Goal: Transaction & Acquisition: Purchase product/service

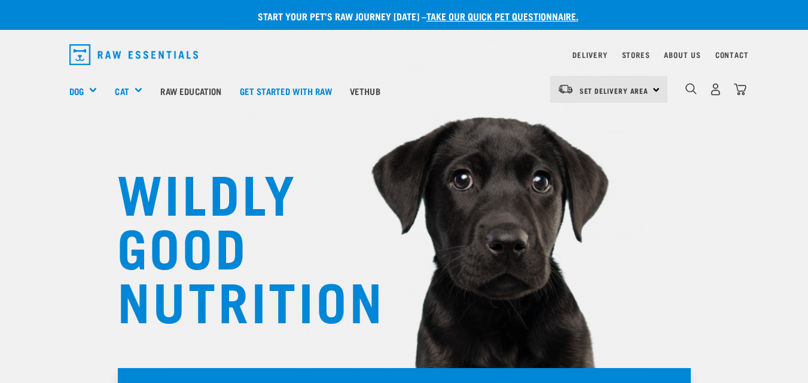
click at [657, 90] on div "Set Delivery Area North Island South Island" at bounding box center [608, 89] width 117 height 27
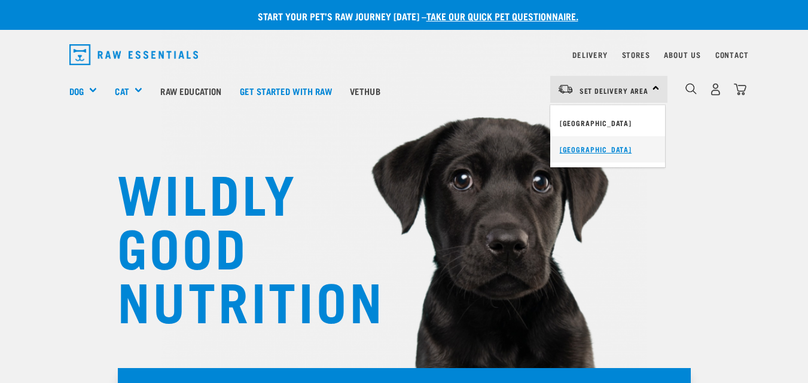
click at [594, 147] on link "[GEOGRAPHIC_DATA]" at bounding box center [607, 149] width 115 height 26
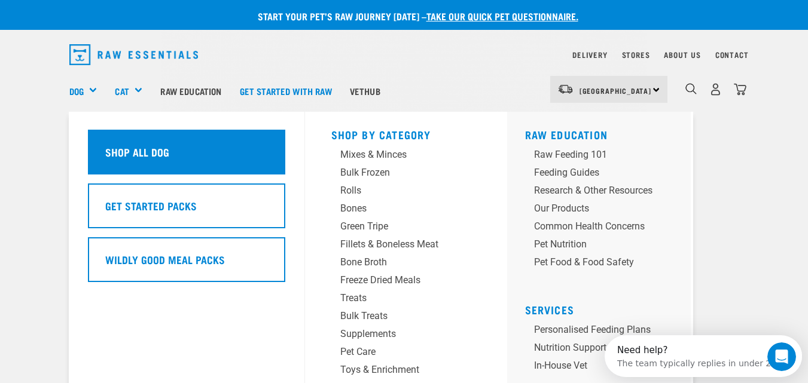
click at [133, 161] on div "Shop All Dog" at bounding box center [186, 152] width 197 height 45
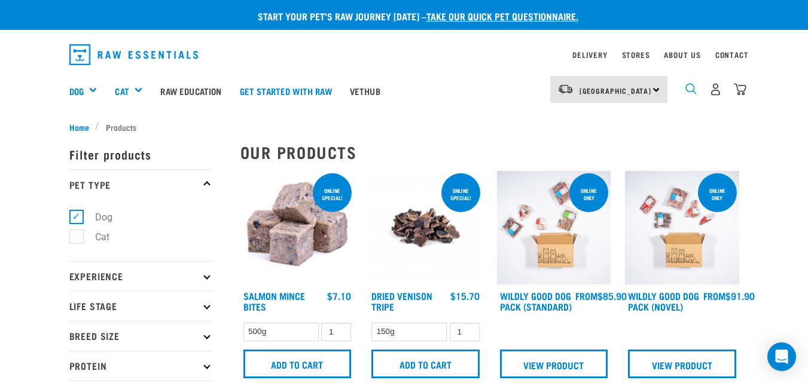
click at [689, 90] on img "dropdown navigation" at bounding box center [690, 88] width 11 height 11
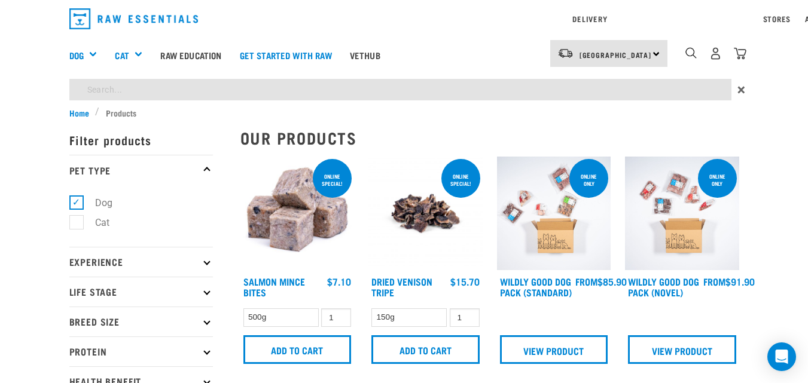
type input "rabbit"
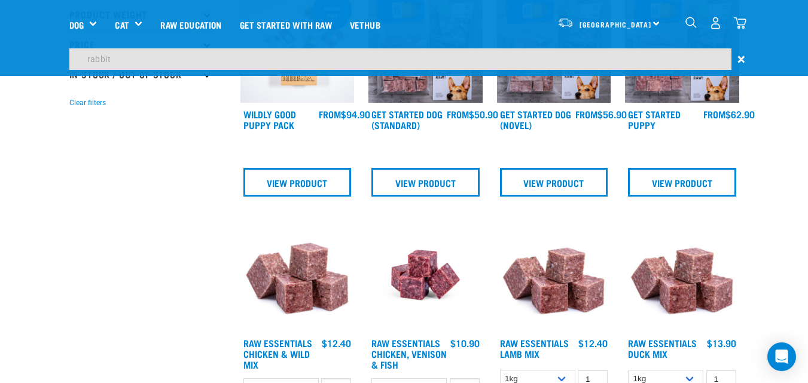
scroll to position [299, 0]
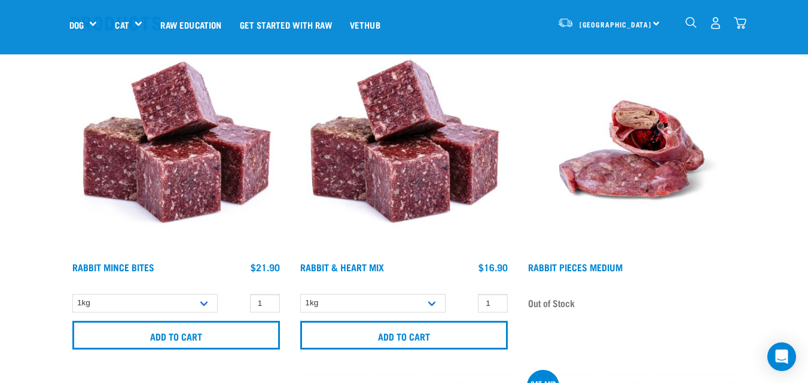
scroll to position [120, 0]
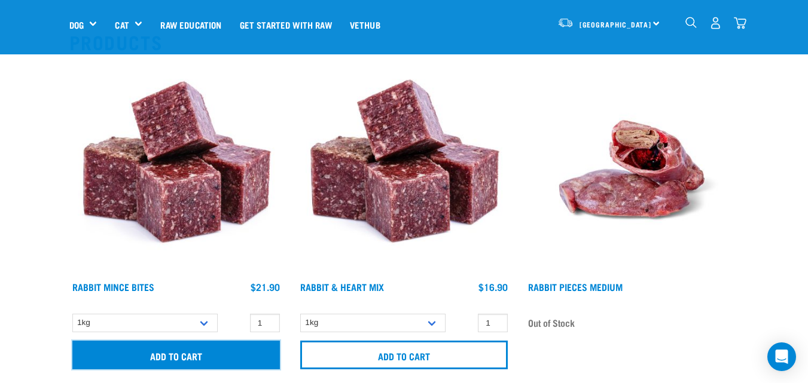
click at [175, 356] on input "Add to cart" at bounding box center [176, 355] width 208 height 29
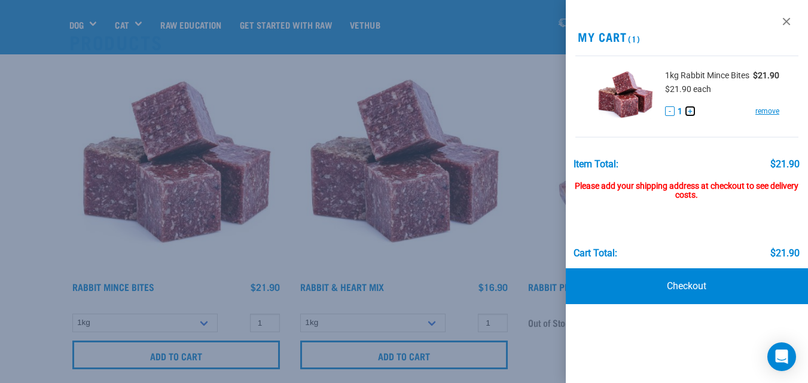
click at [691, 112] on button "+" at bounding box center [690, 111] width 10 height 10
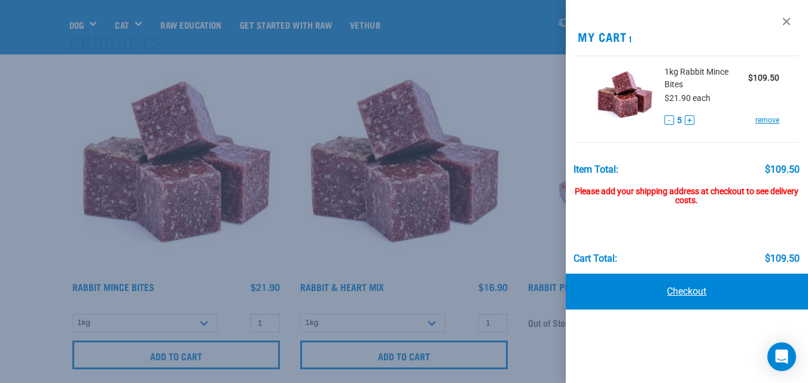
click at [682, 292] on link "Checkout" at bounding box center [687, 292] width 242 height 36
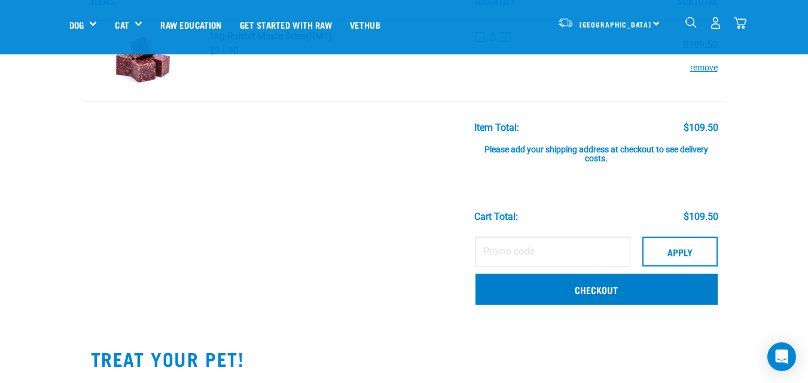
scroll to position [60, 0]
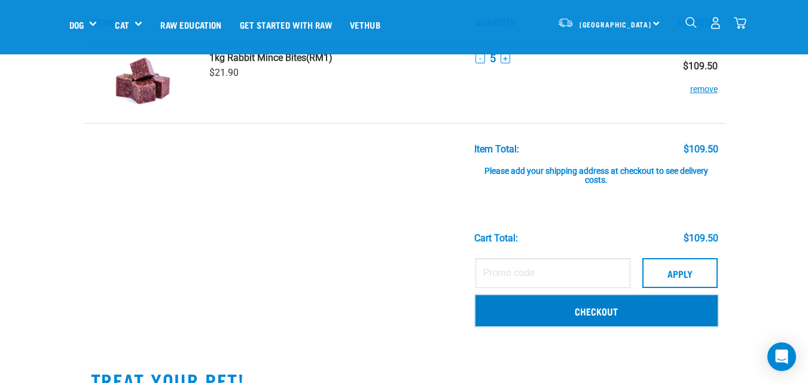
click at [554, 313] on link "Checkout" at bounding box center [597, 310] width 242 height 31
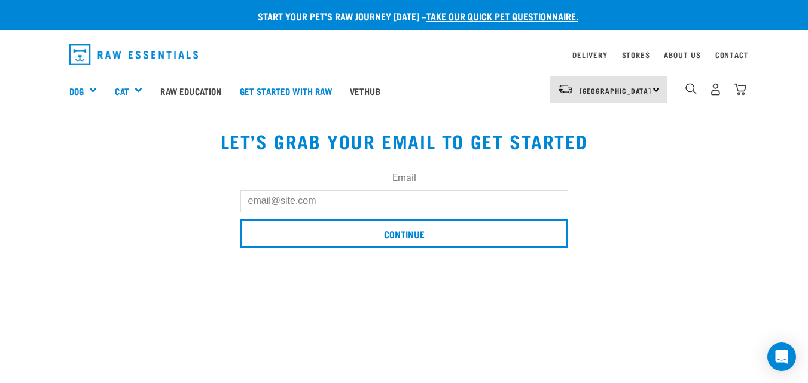
click at [287, 193] on input "Email" at bounding box center [404, 201] width 328 height 22
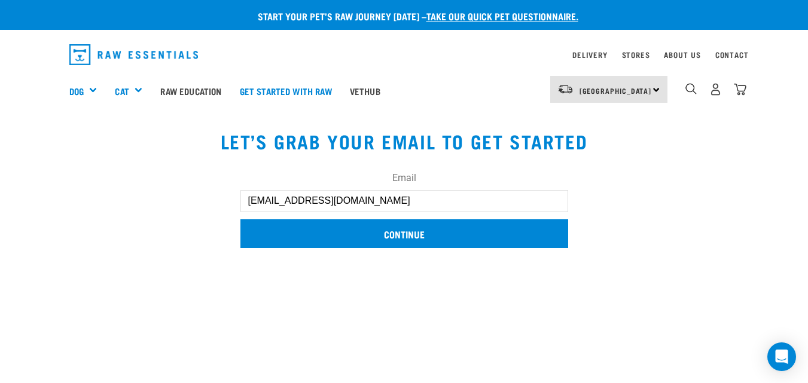
type input "dunbarjanine@gmail.com"
click at [422, 233] on input "Continue" at bounding box center [404, 234] width 328 height 29
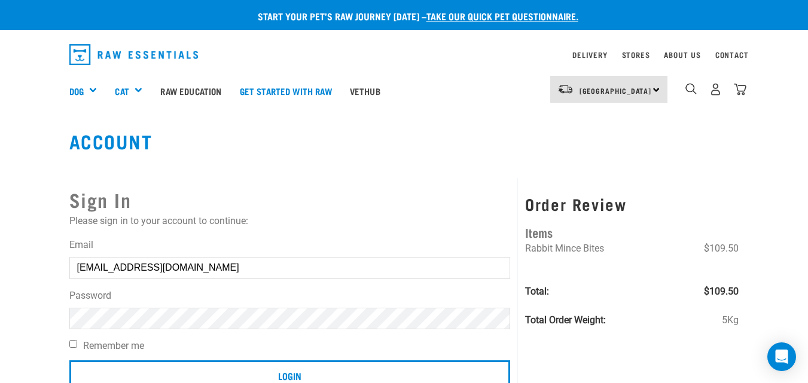
scroll to position [60, 0]
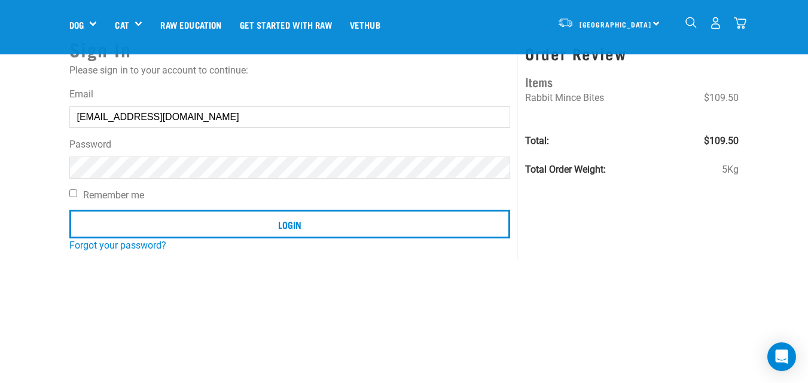
click at [77, 196] on input "Remember me" at bounding box center [73, 194] width 8 height 8
checkbox input "true"
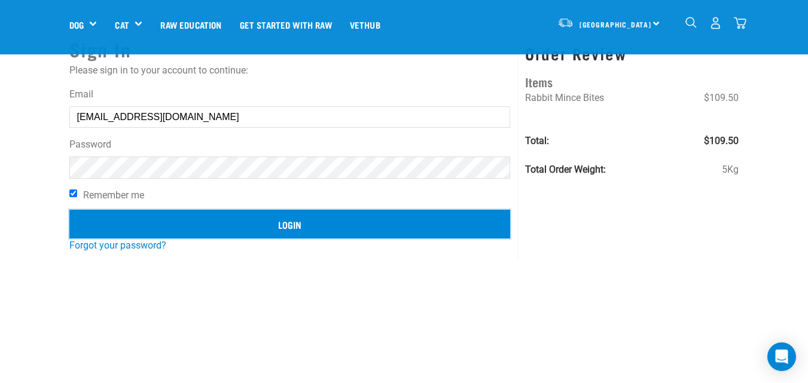
click at [243, 228] on input "Login" at bounding box center [289, 224] width 441 height 29
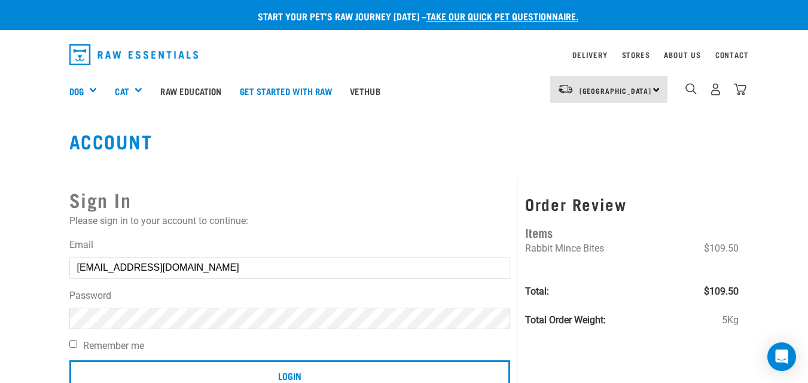
click at [0, 260] on article "Invalid username or password." at bounding box center [0, 191] width 0 height 383
click at [28, 169] on button "delete" at bounding box center [22, 163] width 12 height 12
click at [466, 184] on div "Sign In Please sign in to your account to continue: Email [EMAIL_ADDRESS][DOMAI…" at bounding box center [290, 294] width 456 height 233
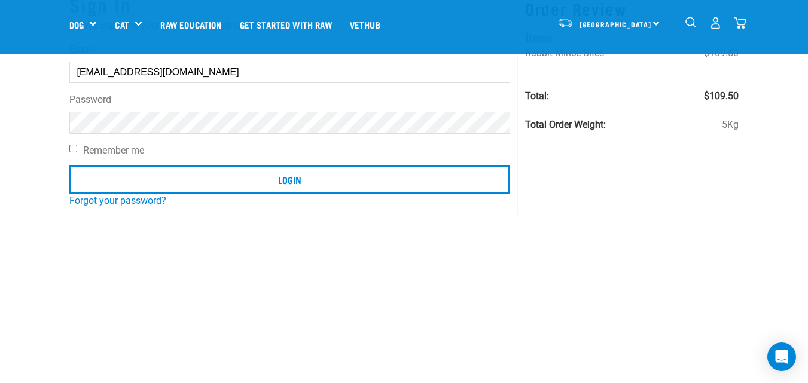
scroll to position [120, 0]
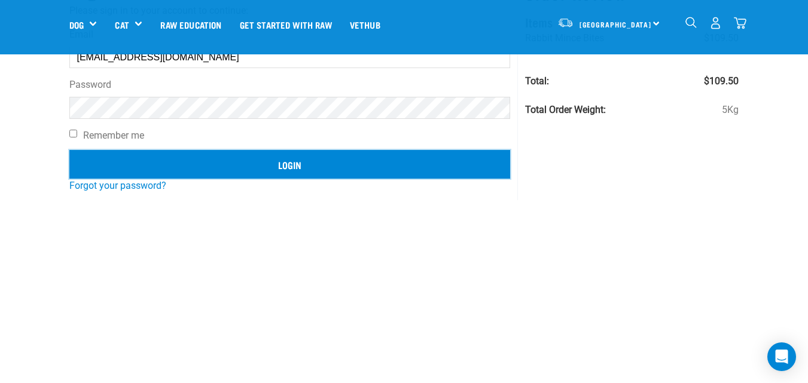
click at [306, 168] on input "Login" at bounding box center [289, 164] width 441 height 29
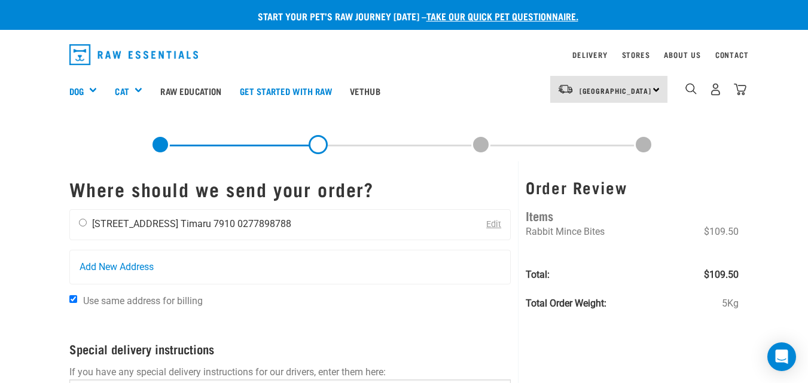
click at [83, 225] on input "radio" at bounding box center [83, 223] width 8 height 8
radio input "true"
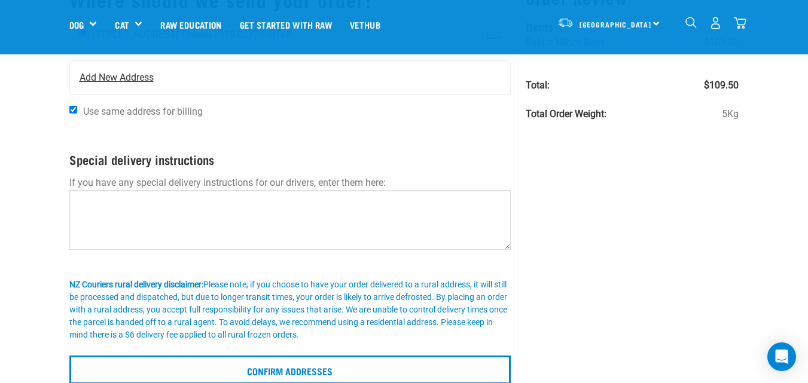
scroll to position [120, 0]
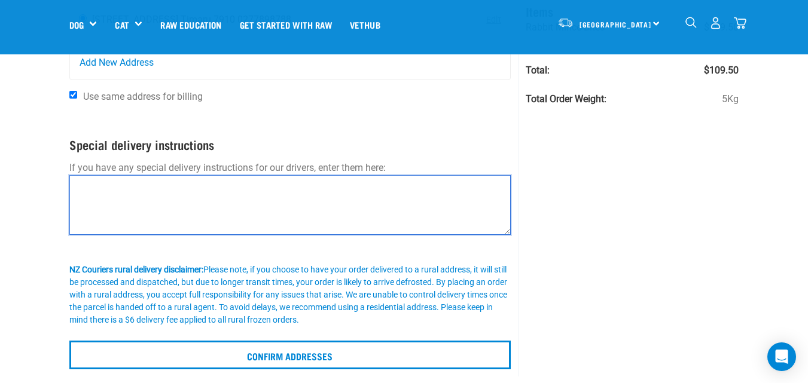
click at [114, 193] on textarea at bounding box center [290, 205] width 442 height 60
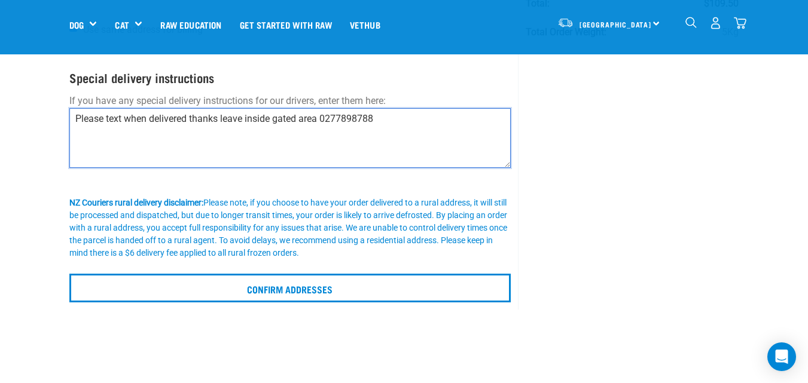
scroll to position [239, 0]
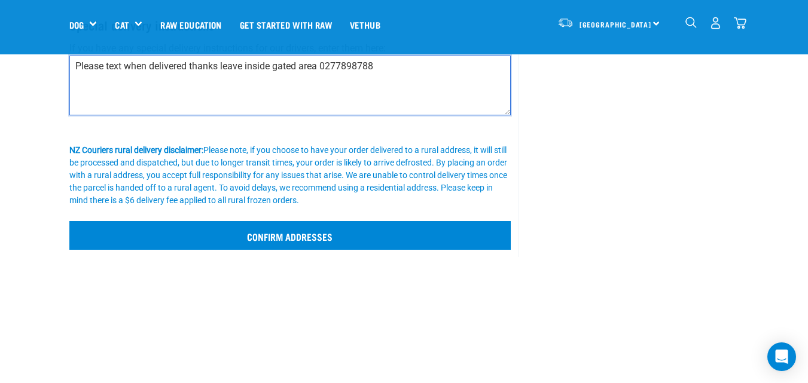
type textarea "Please text when delivered thanks leave inside gated area 0277898788"
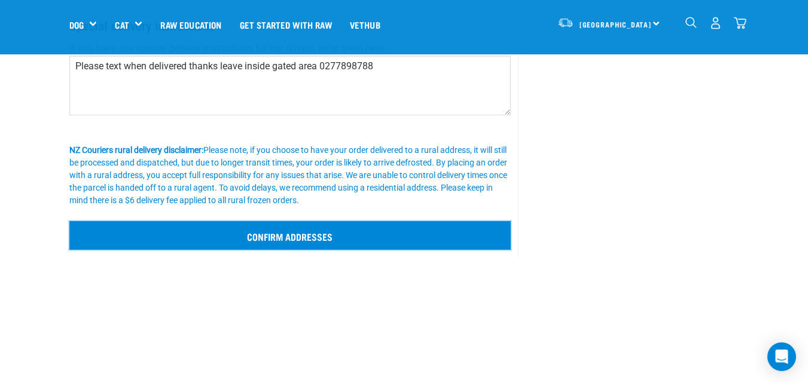
click at [333, 231] on input "Confirm addresses" at bounding box center [290, 235] width 442 height 29
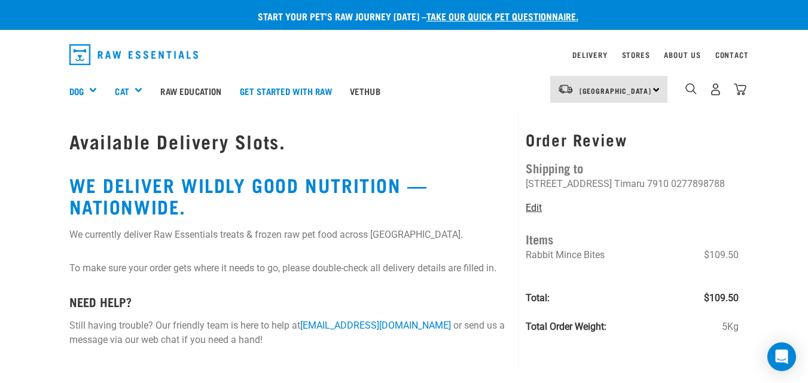
click at [535, 209] on link "Edit" at bounding box center [534, 207] width 16 height 11
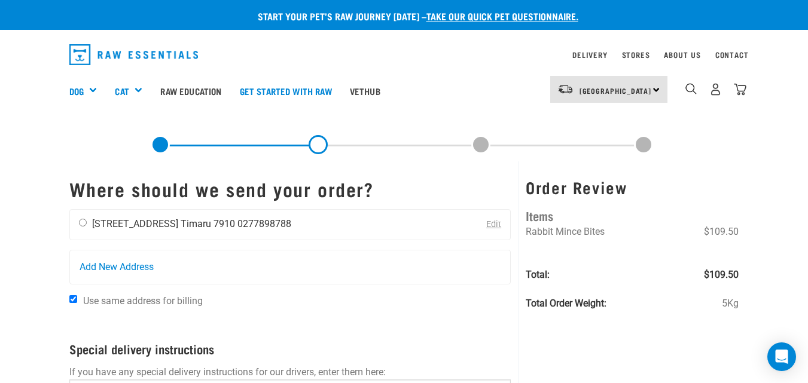
click at [84, 224] on input "radio" at bounding box center [83, 223] width 8 height 8
radio input "true"
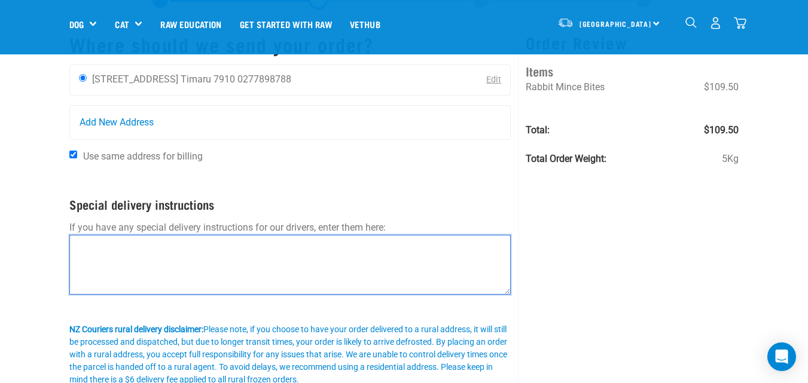
click at [192, 254] on textarea at bounding box center [290, 265] width 442 height 60
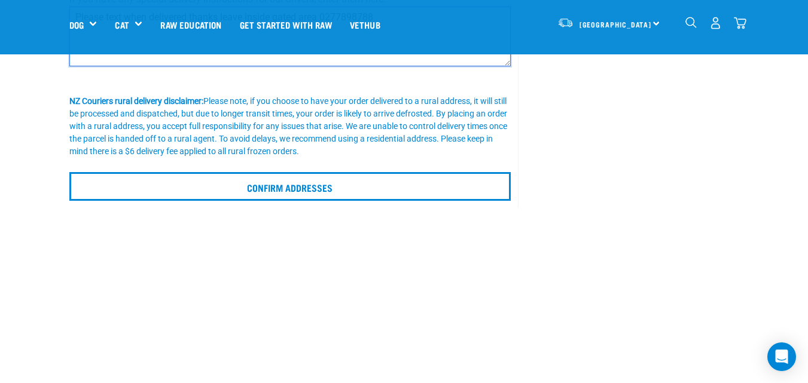
scroll to position [299, 0]
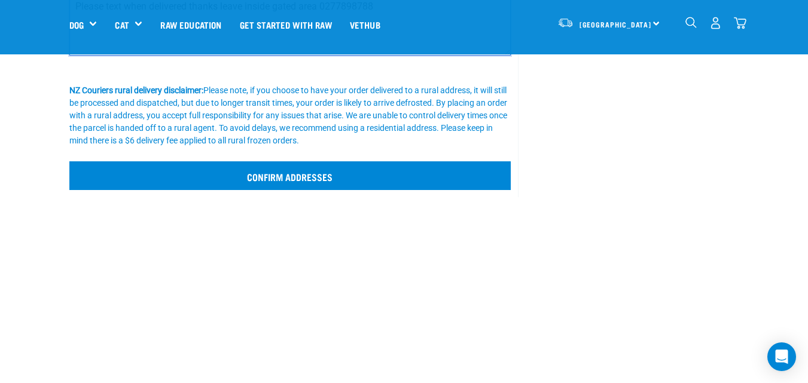
type textarea "Please text when delivered thanks leave inside gated area 0277898788"
click at [296, 180] on input "Confirm addresses" at bounding box center [290, 176] width 442 height 29
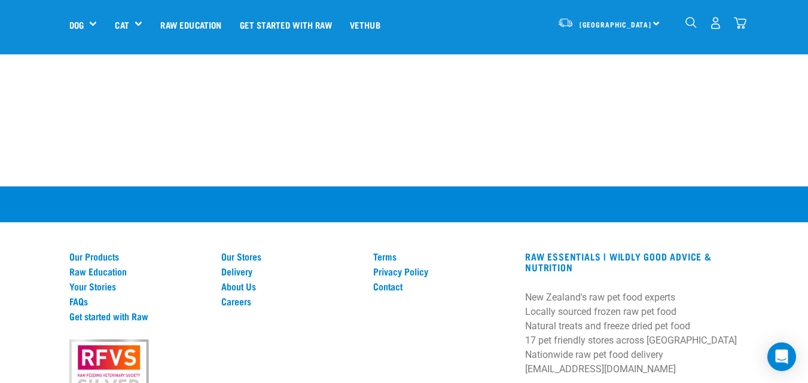
scroll to position [385, 0]
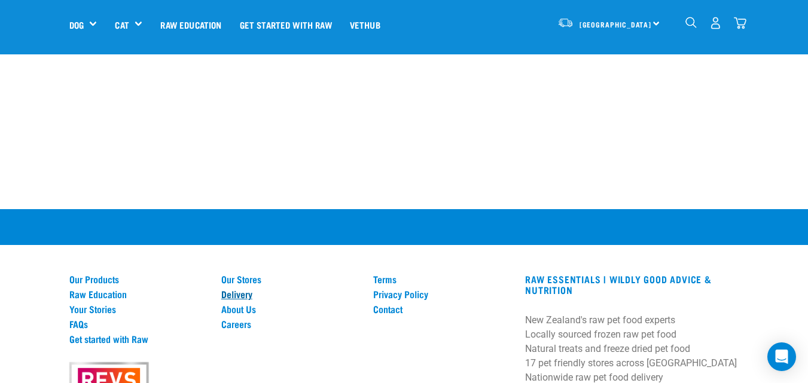
click at [239, 296] on link "Delivery" at bounding box center [290, 294] width 138 height 11
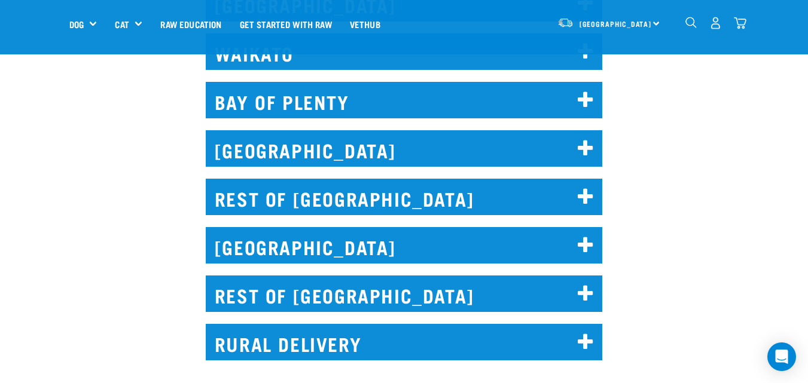
scroll to position [718, 0]
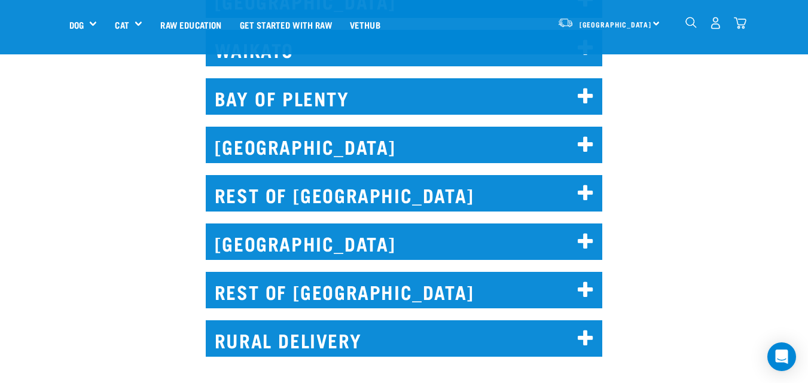
click at [581, 281] on icon at bounding box center [586, 290] width 16 height 19
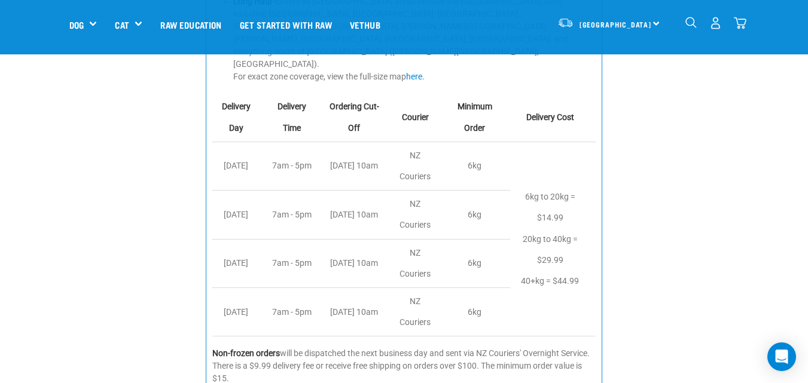
scroll to position [1316, 0]
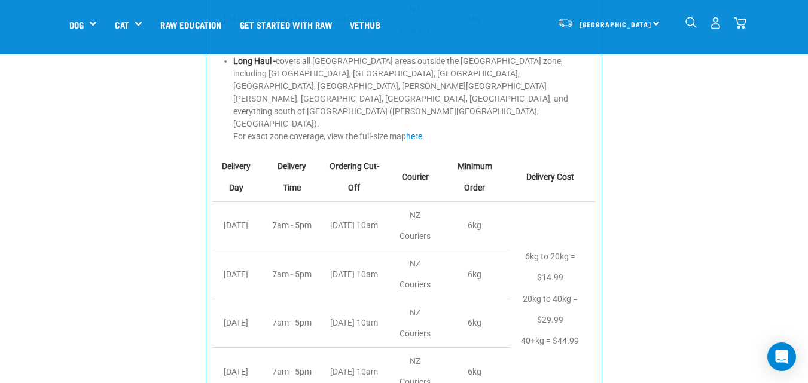
click at [243, 348] on td "Friday" at bounding box center [239, 372] width 54 height 48
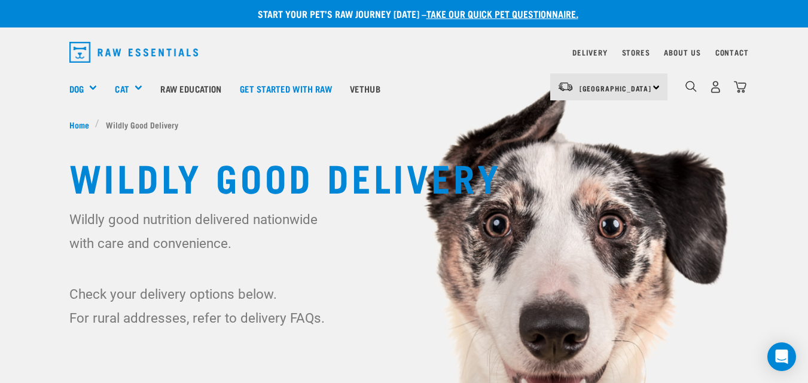
scroll to position [0, 0]
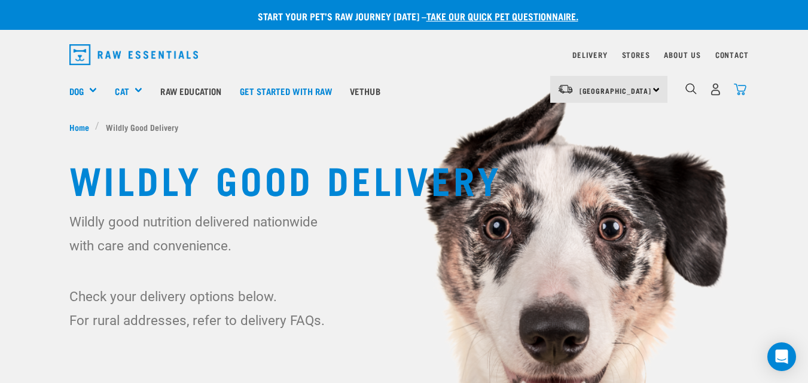
click at [741, 88] on img "dropdown navigation" at bounding box center [740, 89] width 13 height 13
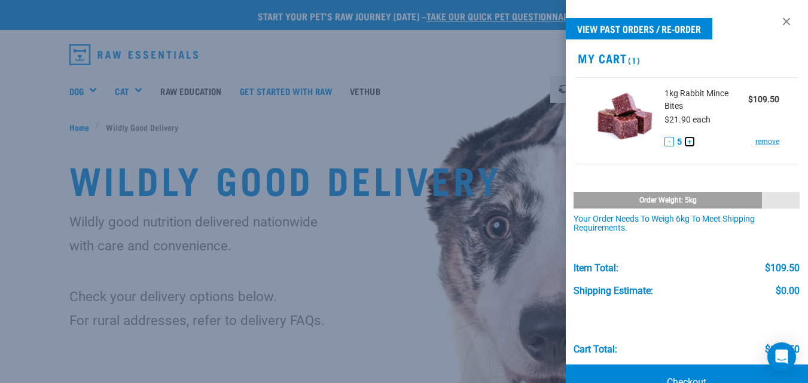
click at [685, 142] on button "+" at bounding box center [690, 142] width 10 height 10
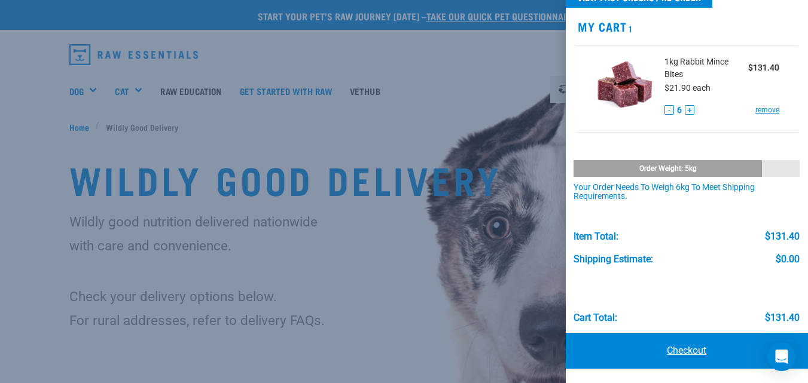
click at [688, 348] on link "Checkout" at bounding box center [687, 351] width 242 height 36
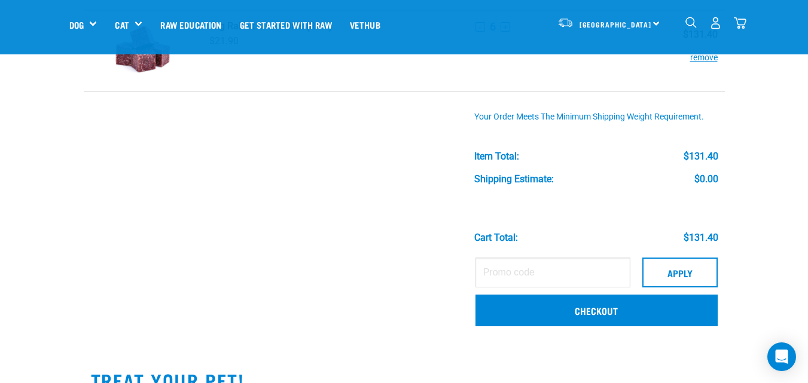
scroll to position [120, 0]
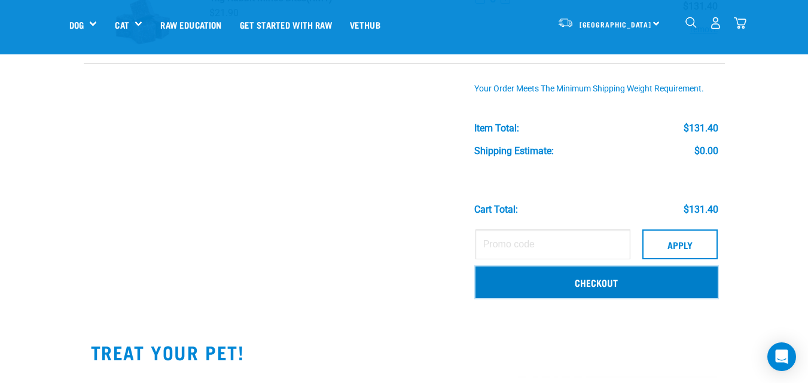
click at [572, 284] on link "Checkout" at bounding box center [597, 282] width 242 height 31
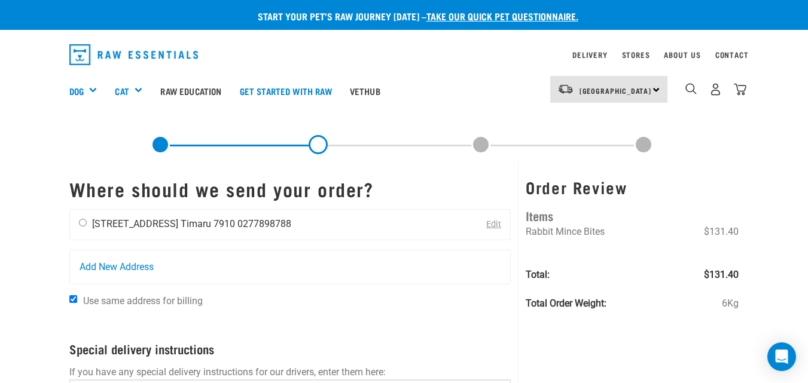
click at [80, 223] on input "radio" at bounding box center [83, 223] width 8 height 8
radio input "true"
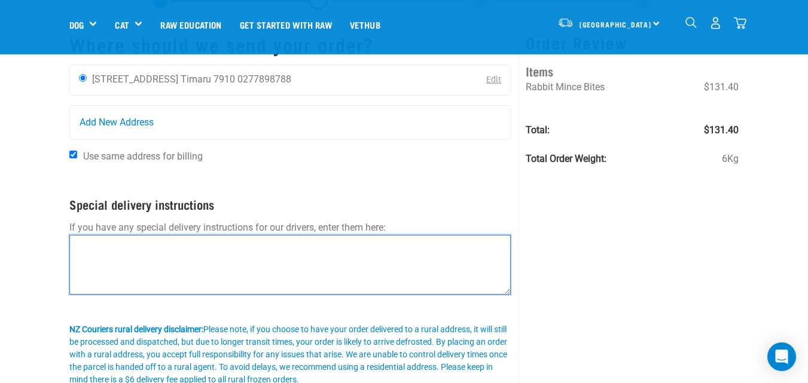
click at [223, 264] on textarea at bounding box center [290, 265] width 442 height 60
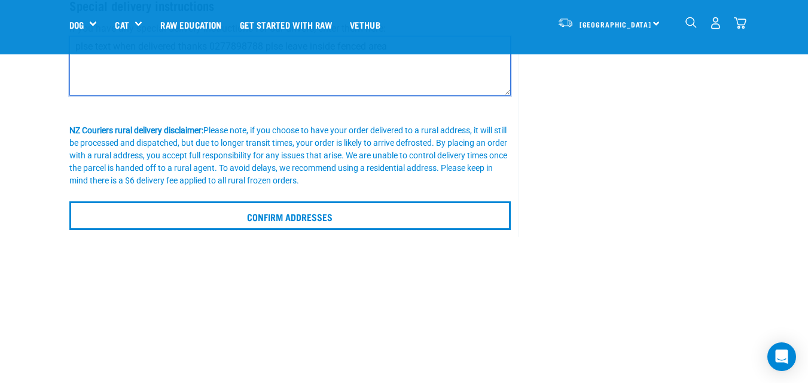
scroll to position [299, 0]
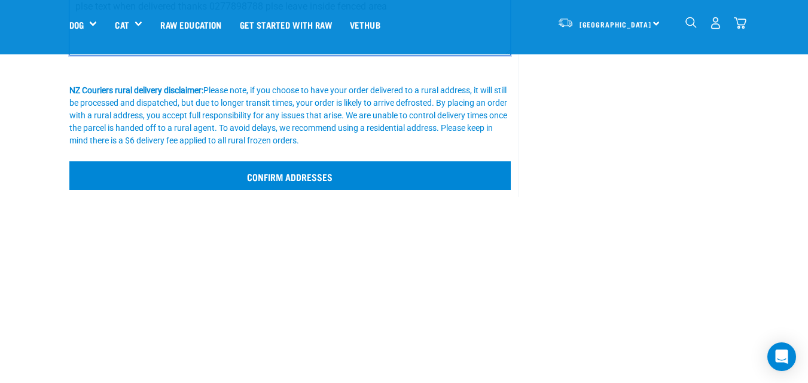
type textarea "plse text when delivered thanks 0277898788 plse leave inside fenced area"
click at [324, 173] on input "Confirm addresses" at bounding box center [290, 176] width 442 height 29
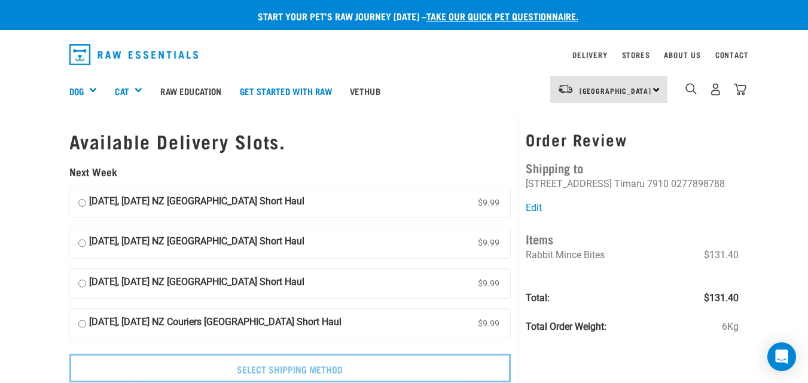
click at [81, 204] on input "[DATE], [DATE] NZ [GEOGRAPHIC_DATA] Short Haul $9.99" at bounding box center [82, 203] width 8 height 18
radio input "true"
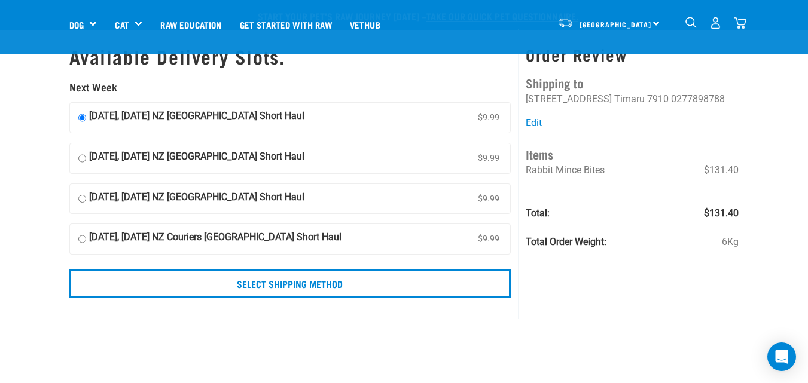
scroll to position [60, 0]
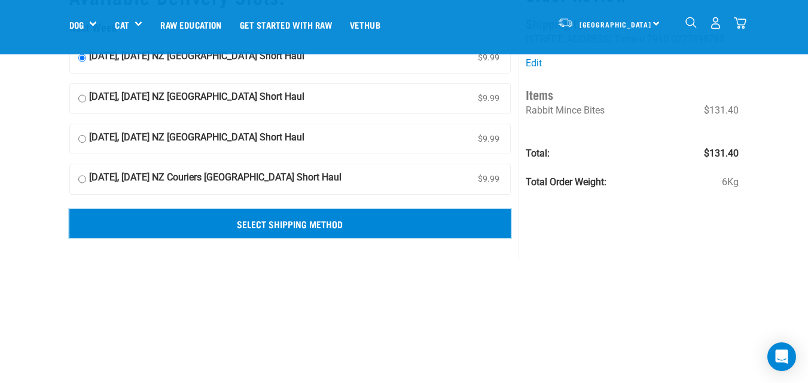
click at [304, 228] on input "Select Shipping Method" at bounding box center [290, 223] width 442 height 29
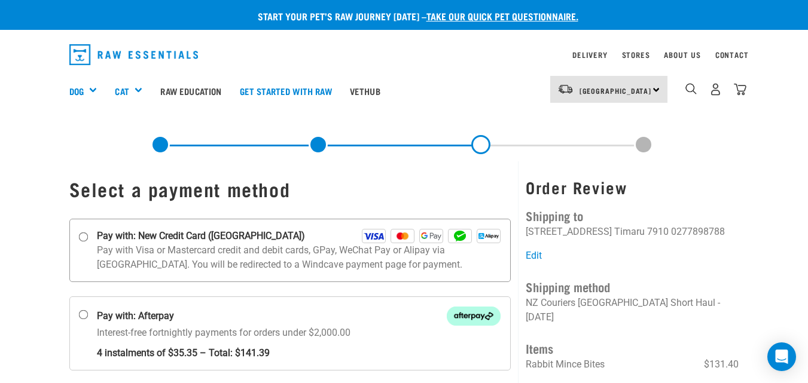
click at [83, 238] on input "Pay with: New Credit Card ([GEOGRAPHIC_DATA])" at bounding box center [83, 237] width 10 height 10
radio input "true"
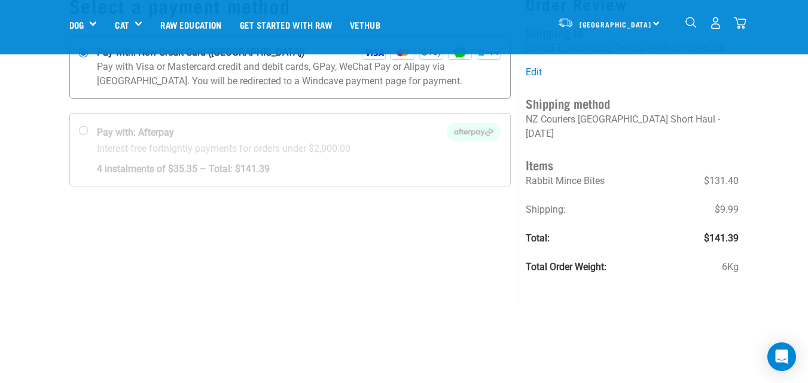
scroll to position [120, 0]
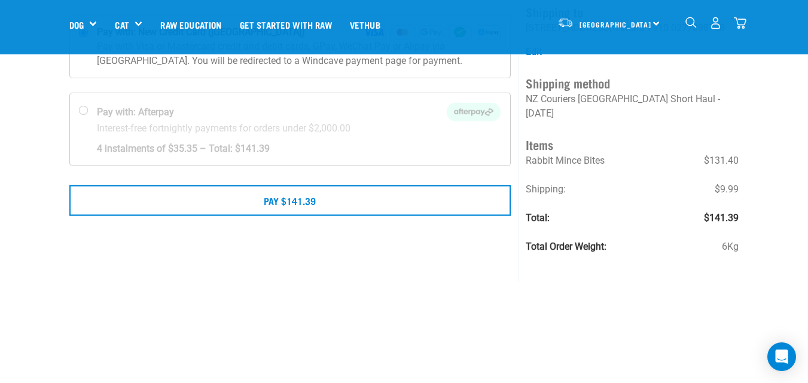
scroll to position [120, 0]
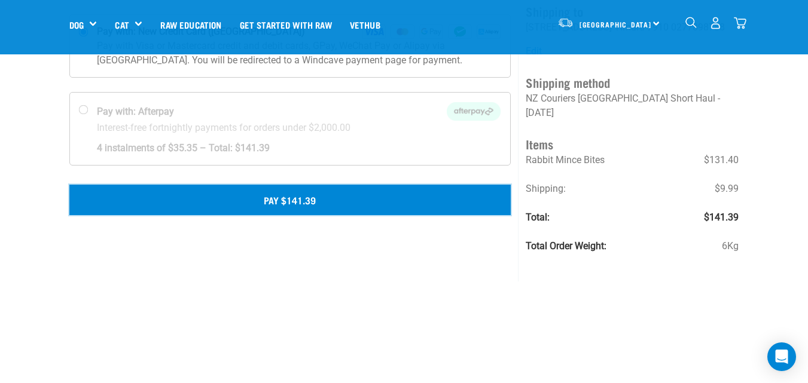
click at [305, 197] on button "Pay $141.39" at bounding box center [290, 200] width 442 height 30
